Goal: Transaction & Acquisition: Purchase product/service

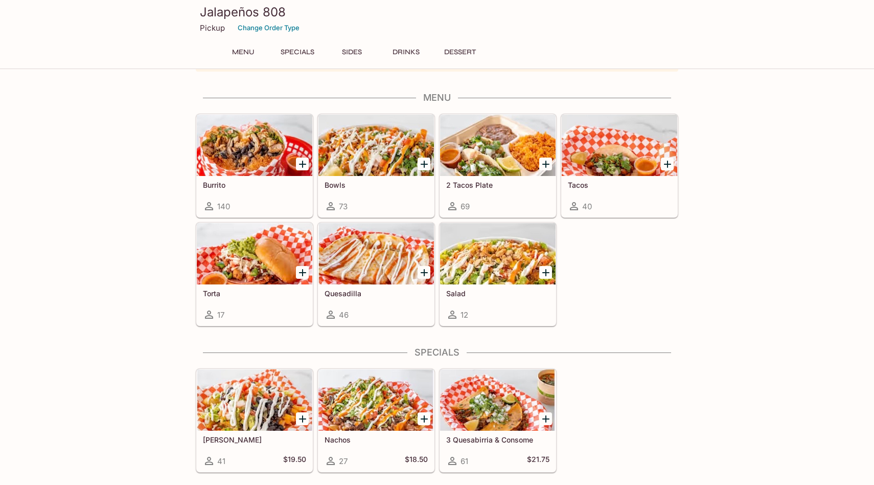
scroll to position [44, 0]
click at [543, 267] on icon "Add Salad" at bounding box center [546, 272] width 12 height 12
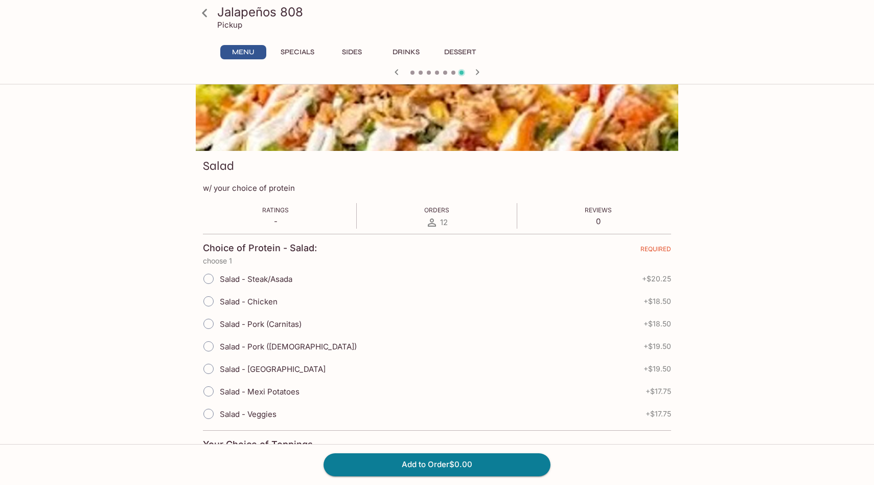
scroll to position [75, 0]
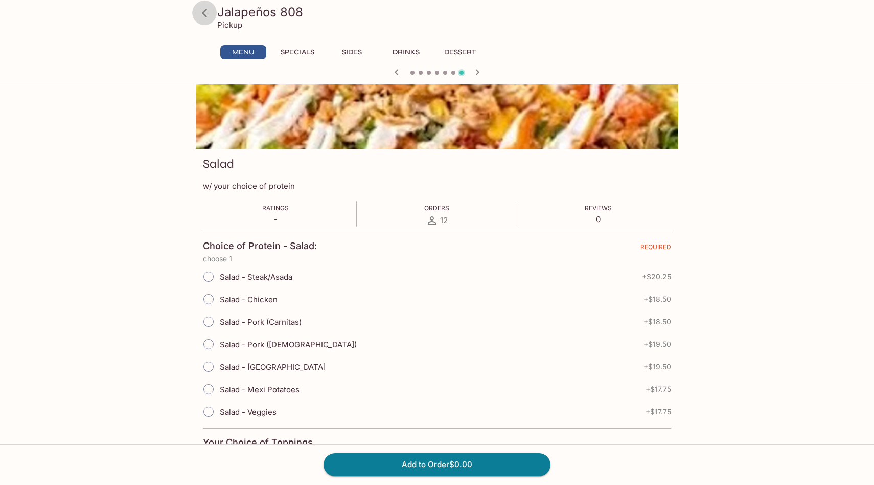
click at [208, 15] on icon at bounding box center [205, 13] width 18 height 18
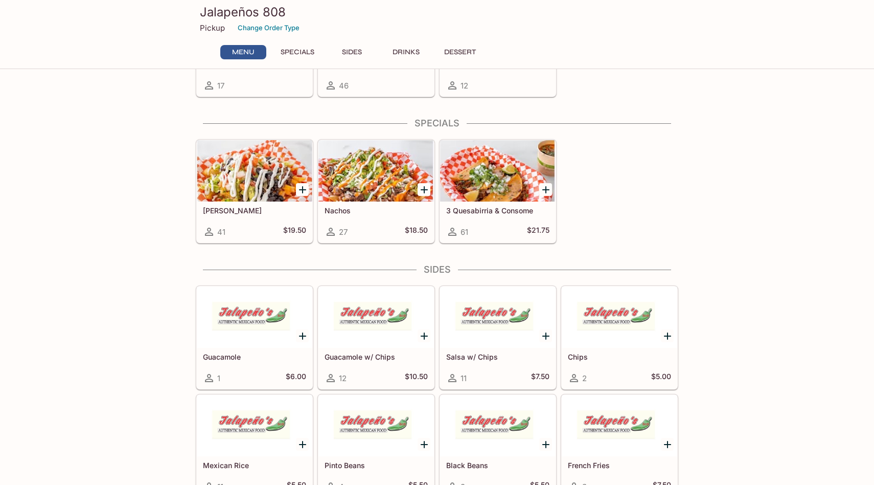
scroll to position [270, 0]
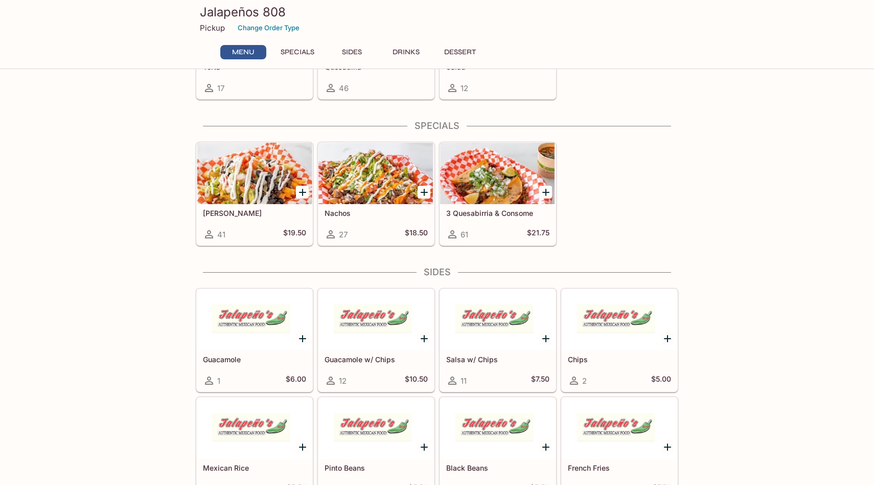
click at [356, 222] on div "Nachos 27 $18.50" at bounding box center [376, 224] width 116 height 41
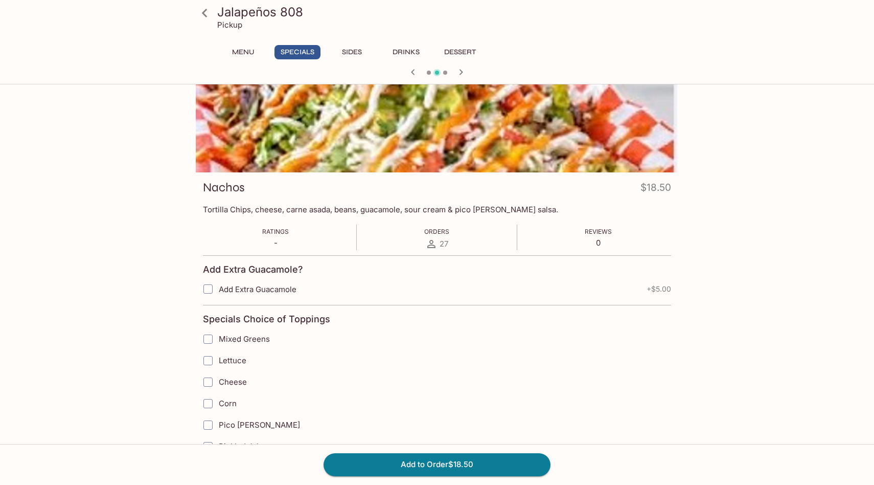
scroll to position [55, 0]
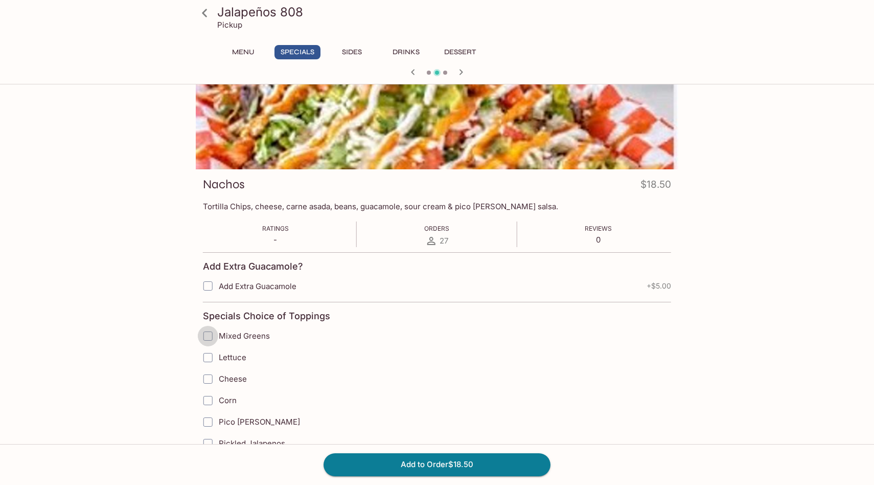
click at [207, 341] on input "Mixed Greens" at bounding box center [208, 336] width 20 height 20
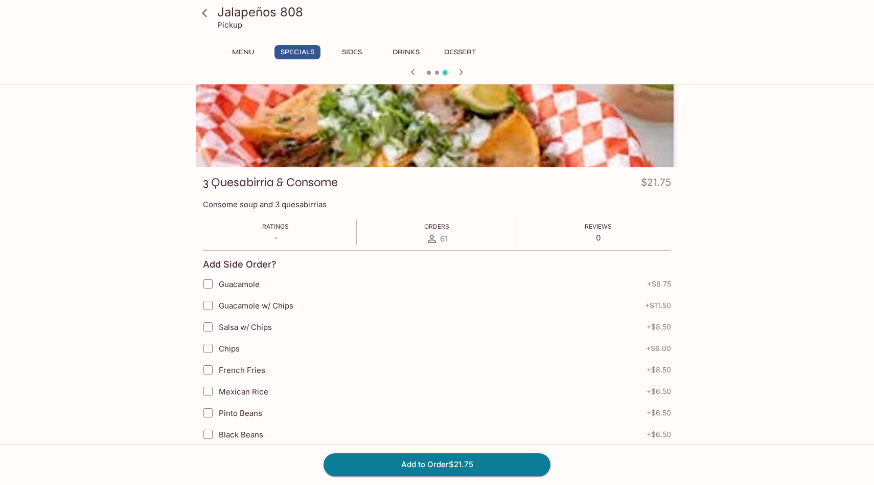
scroll to position [0, 0]
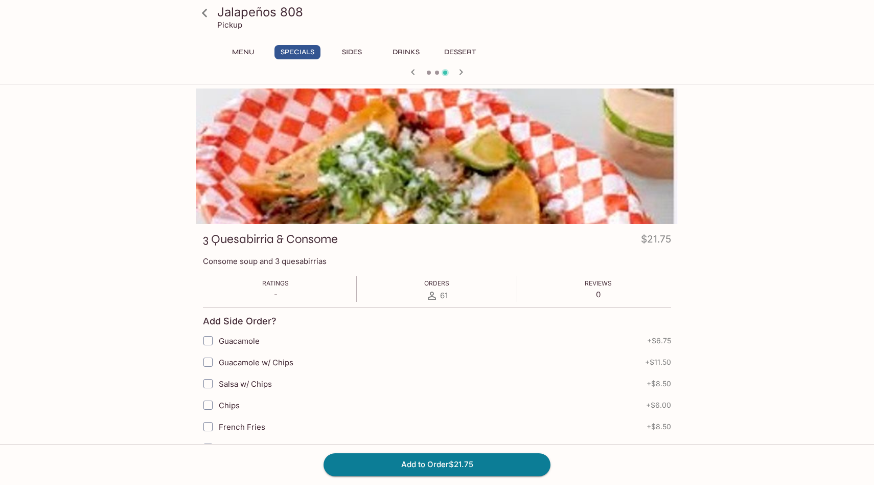
click at [415, 69] on icon "button" at bounding box center [413, 72] width 12 height 12
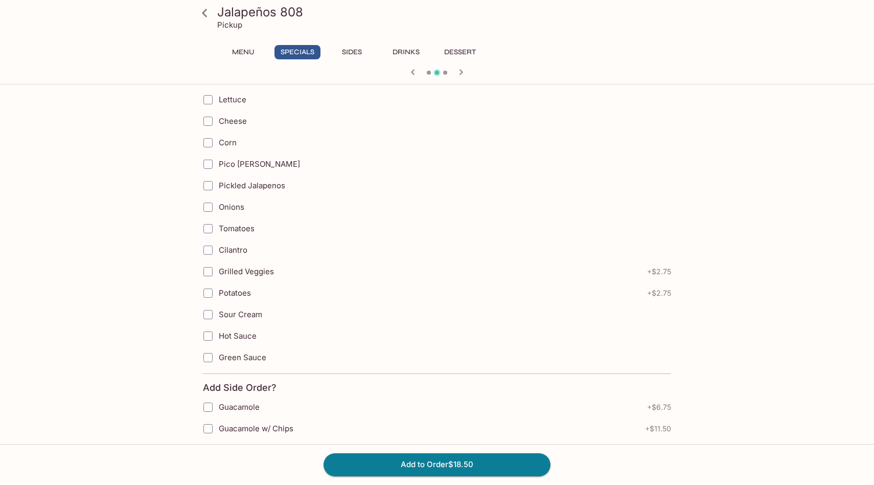
scroll to position [313, 0]
click at [209, 353] on input "Green Sauce" at bounding box center [208, 356] width 20 height 20
checkbox input "true"
click at [210, 317] on input "Sour Cream" at bounding box center [208, 313] width 20 height 20
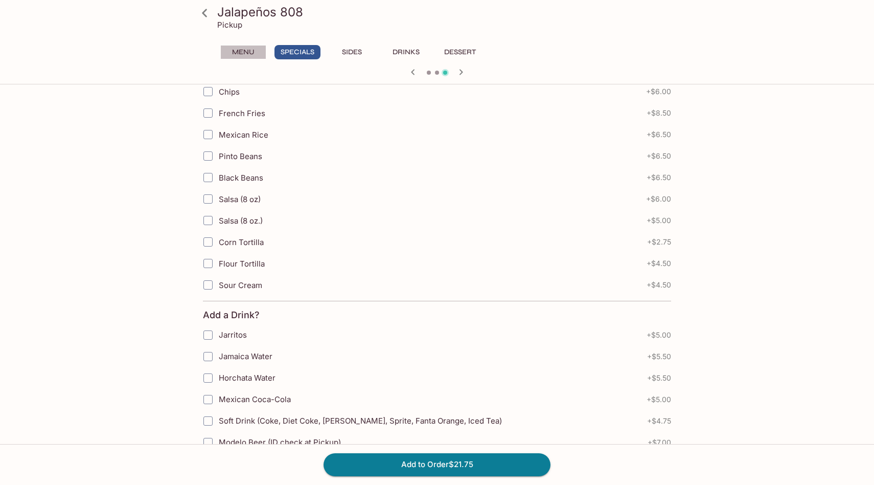
click at [254, 47] on button "Menu" at bounding box center [243, 52] width 46 height 14
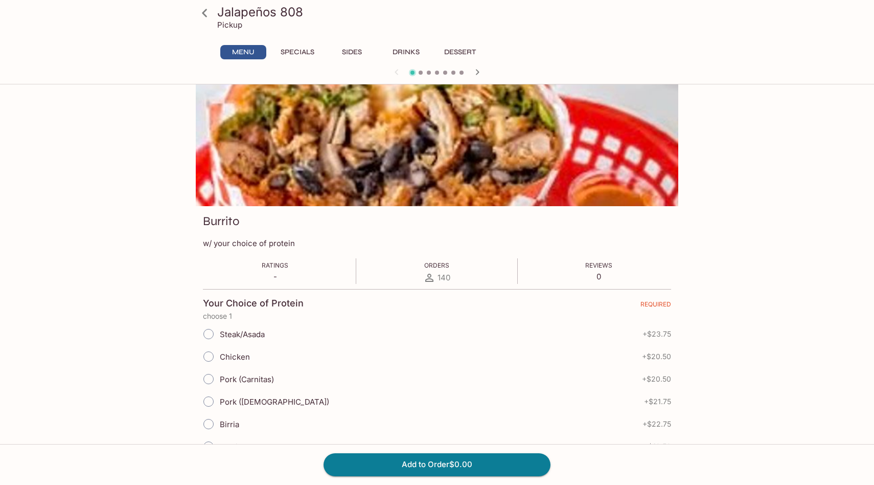
scroll to position [19, 0]
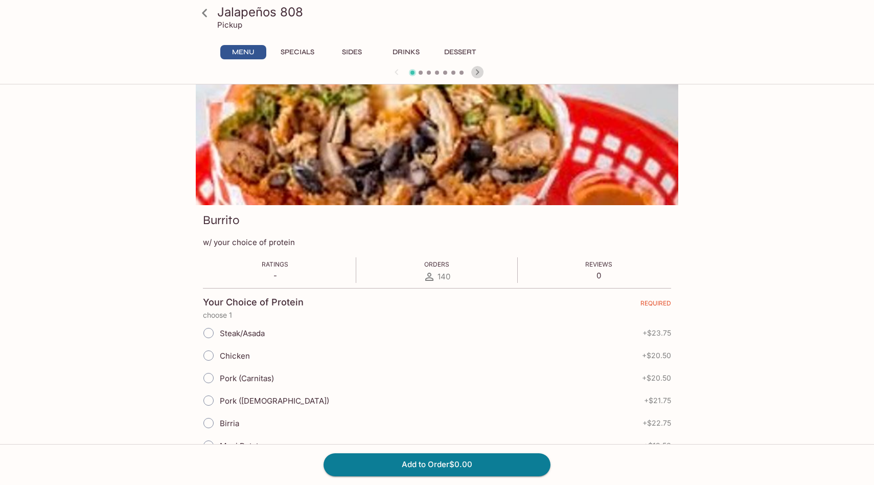
click at [476, 74] on icon "button" at bounding box center [477, 72] width 12 height 12
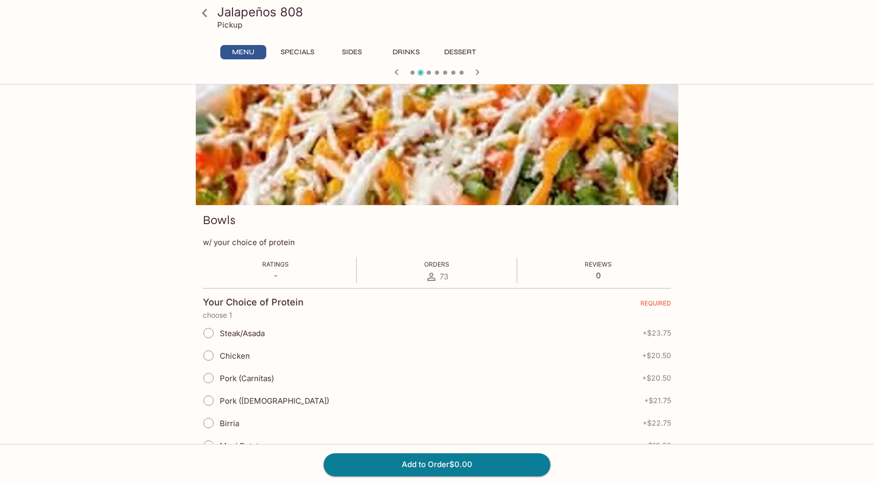
click at [302, 48] on button "Specials" at bounding box center [297, 52] width 46 height 14
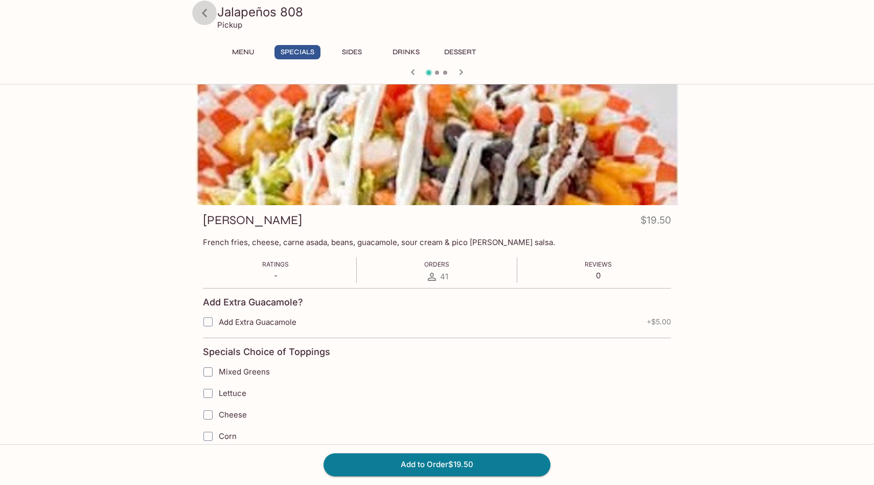
click at [205, 13] on icon at bounding box center [205, 13] width 18 height 18
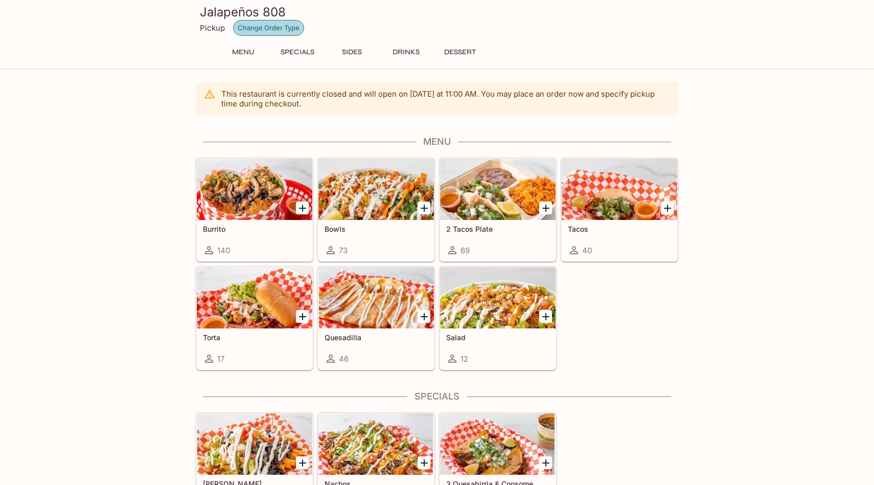
click at [245, 28] on button "Change Order Type" at bounding box center [268, 28] width 71 height 16
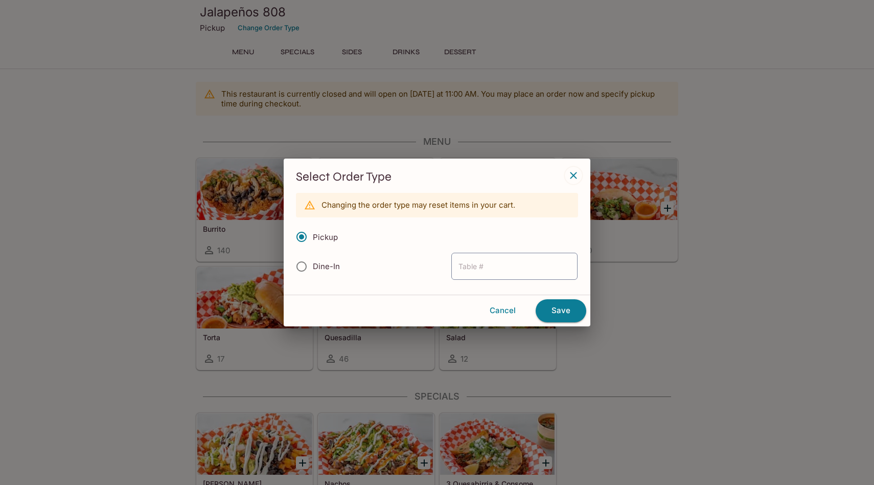
click at [392, 208] on p "Changing the order type may reset items in your cart." at bounding box center [419, 205] width 194 height 10
click at [575, 175] on icon "button" at bounding box center [573, 175] width 12 height 12
